Goal: Navigation & Orientation: Find specific page/section

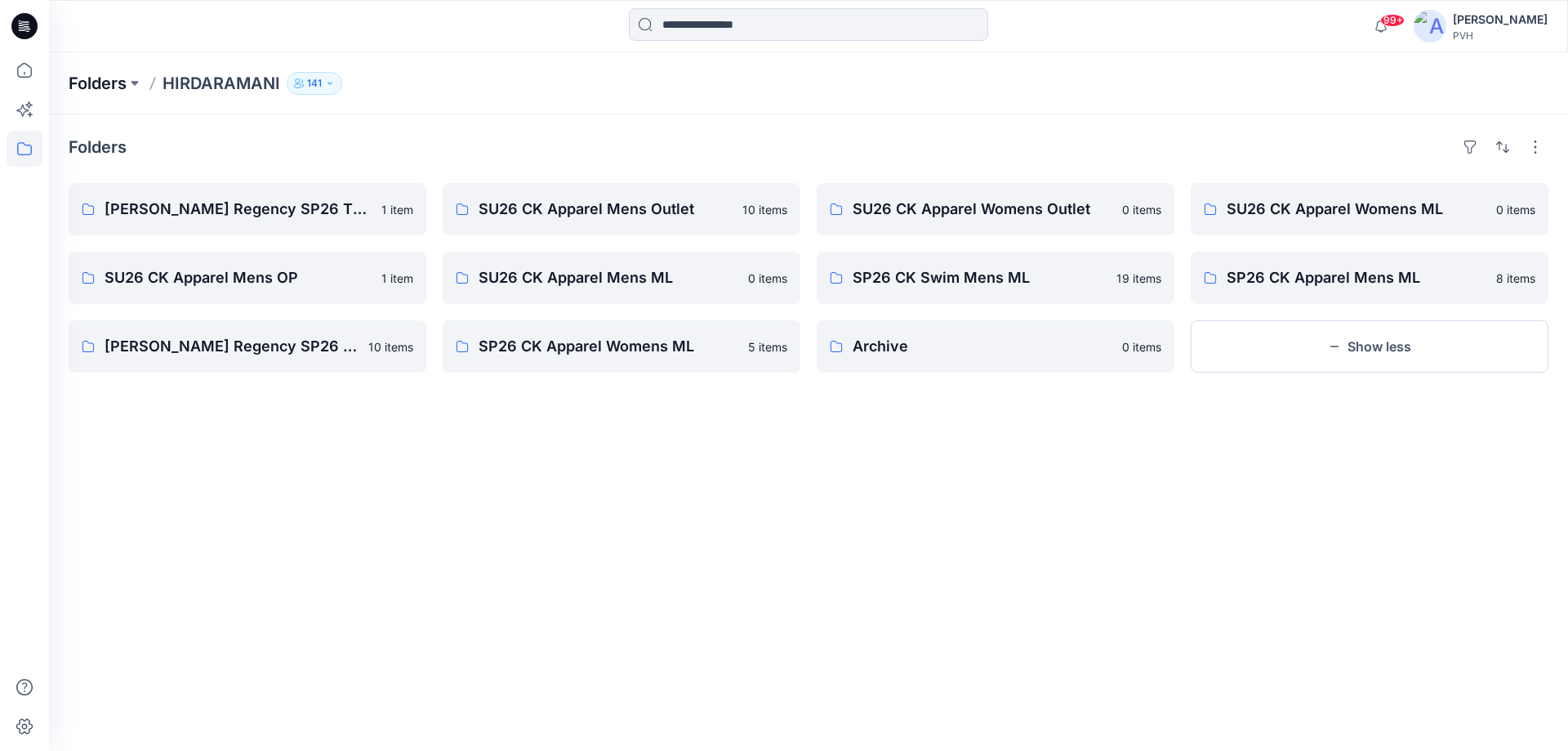
click at [117, 85] on p "Folders" at bounding box center [97, 83] width 58 height 23
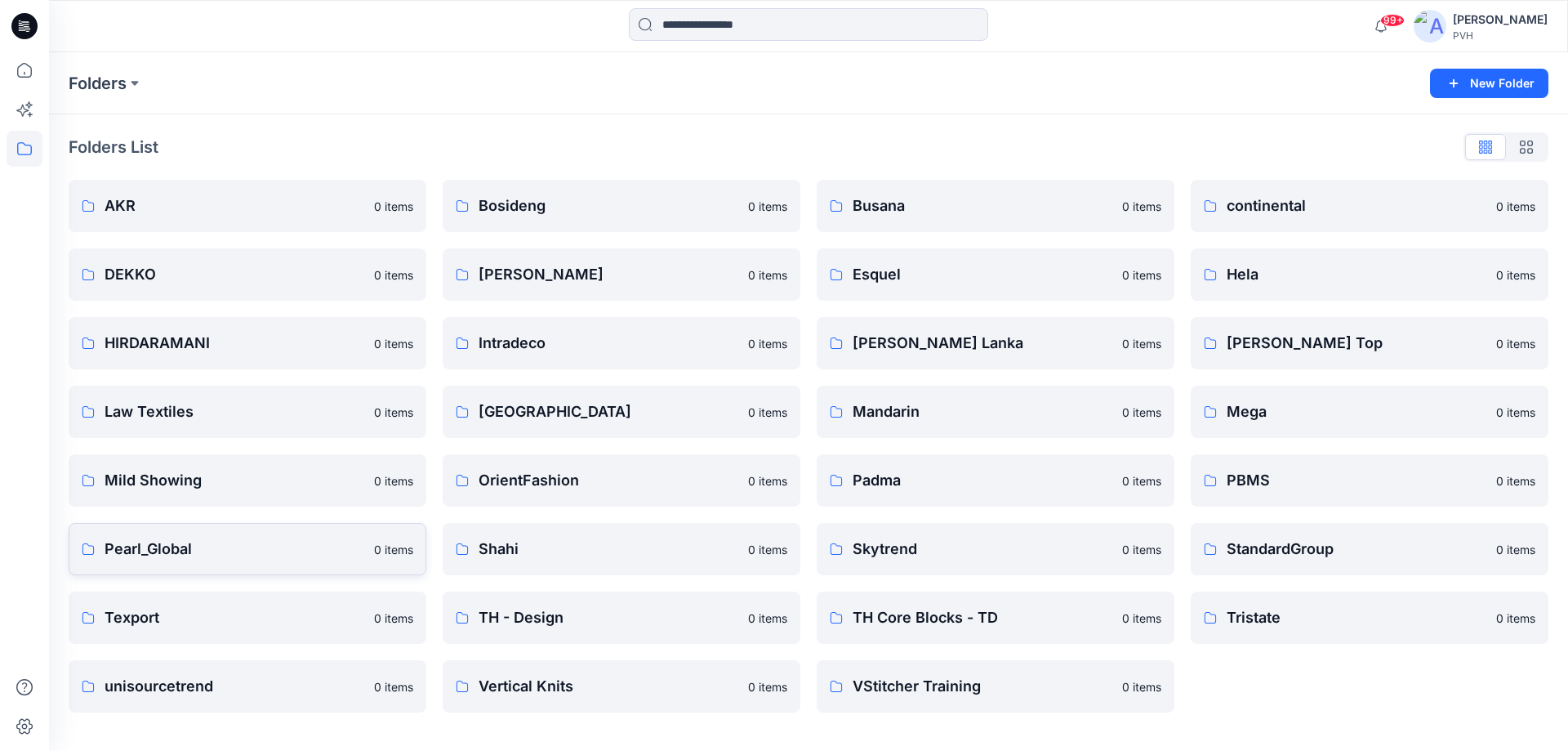
click at [223, 550] on p "Pearl_Global" at bounding box center [234, 549] width 260 height 23
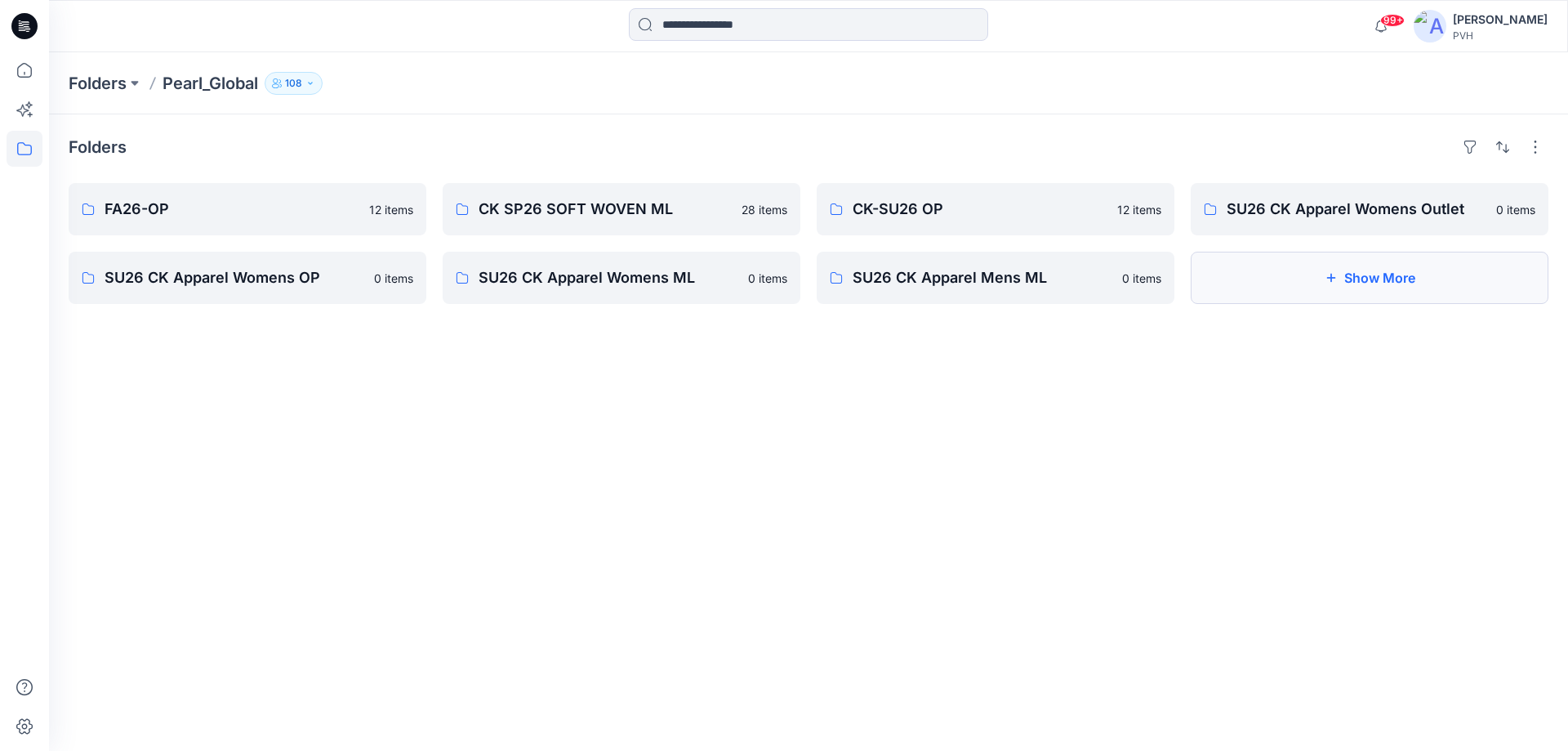
click at [1277, 269] on button "Show More" at bounding box center [1370, 277] width 358 height 52
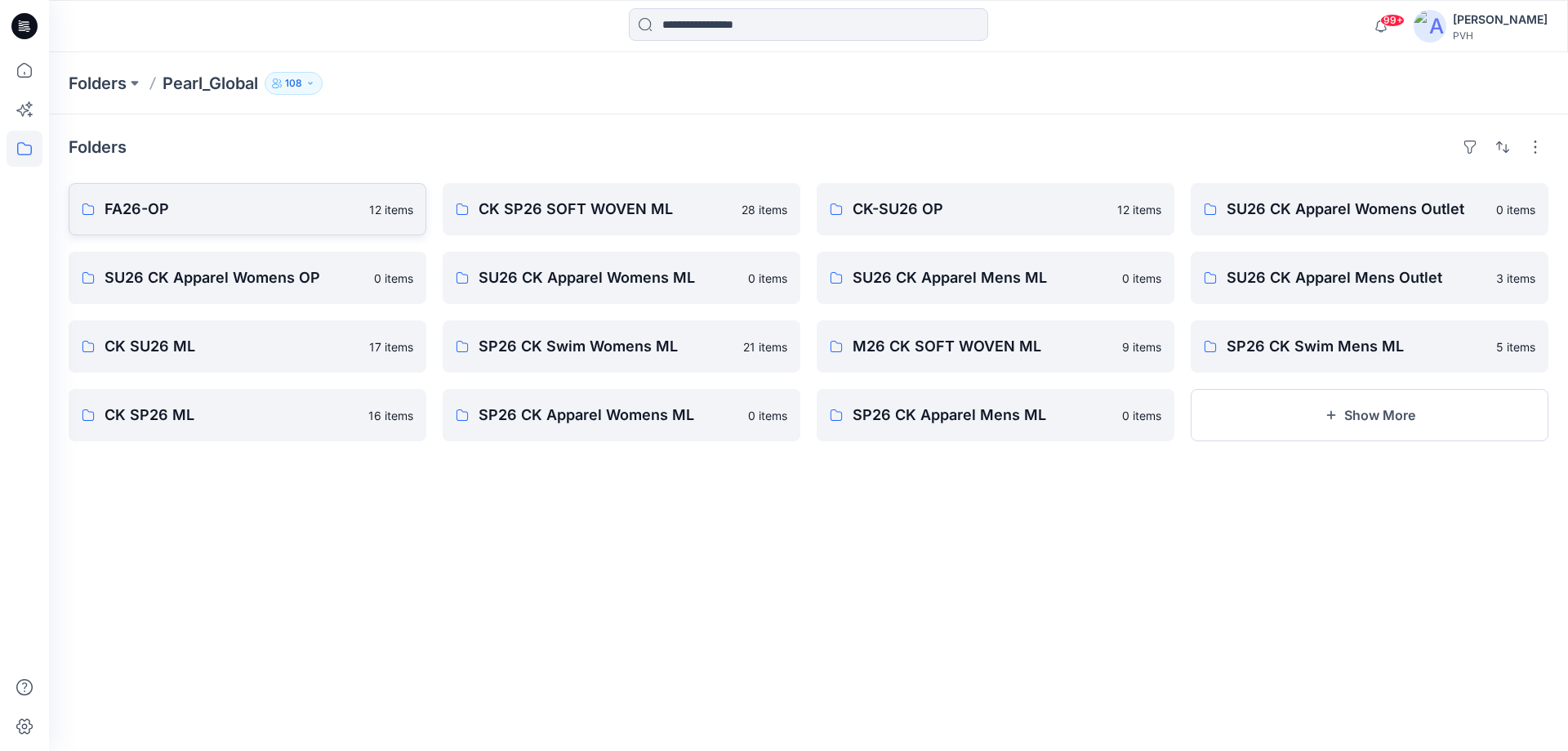
click at [292, 201] on p "FA26-OP" at bounding box center [232, 210] width 255 height 23
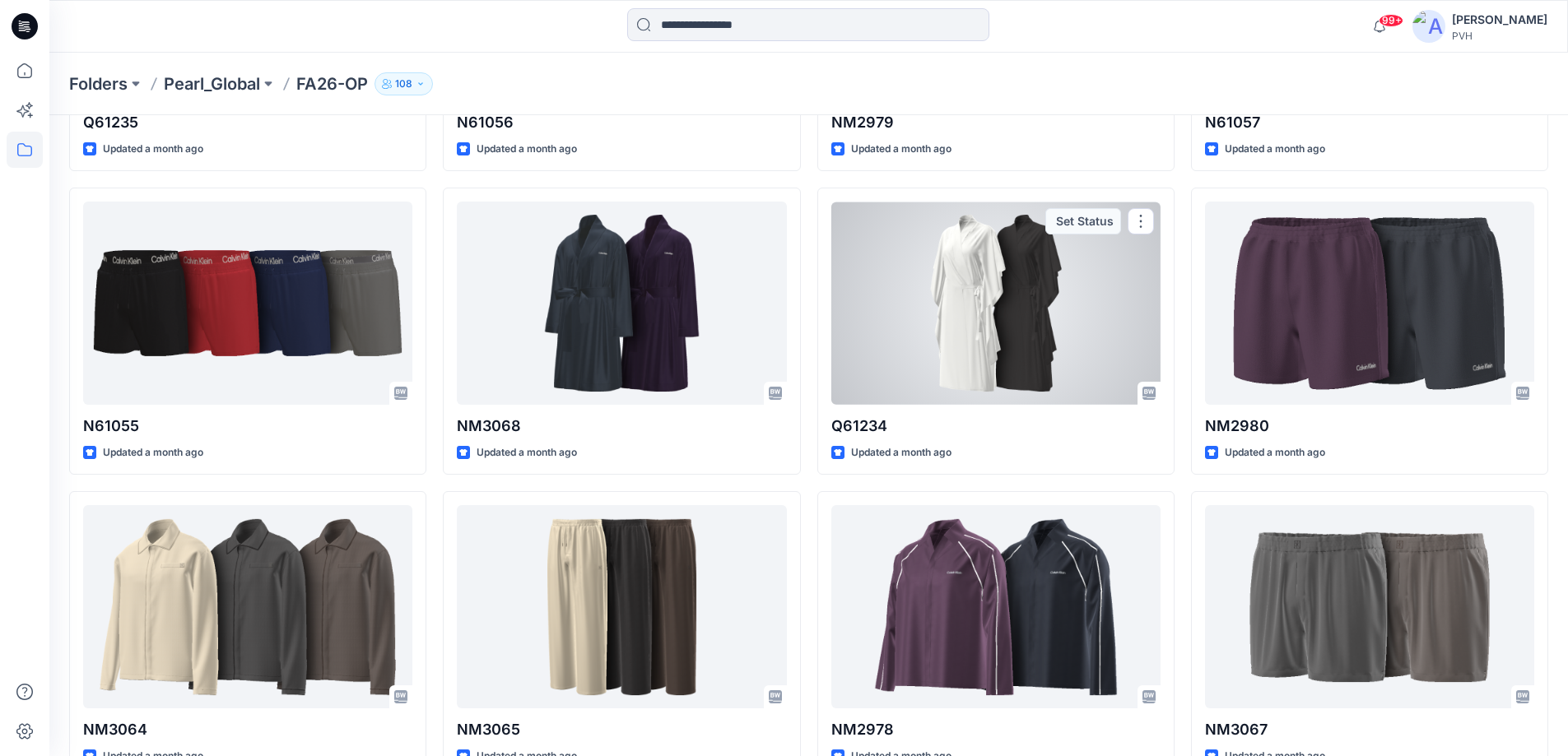
scroll to position [261, 0]
